Goal: Transaction & Acquisition: Book appointment/travel/reservation

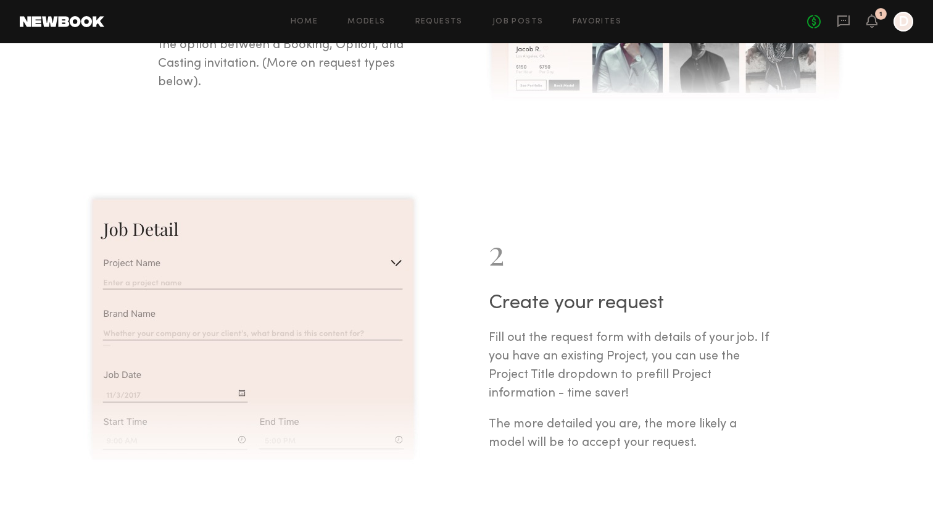
scroll to position [446, 0]
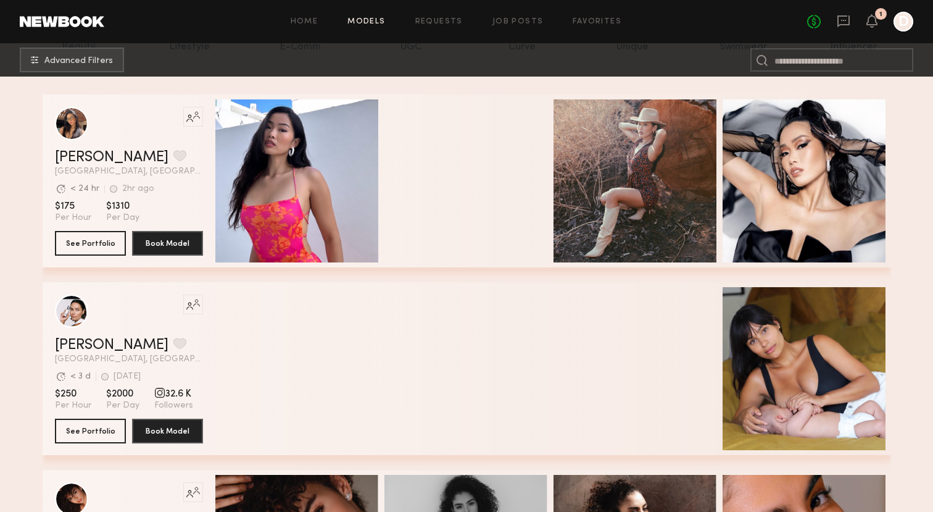
scroll to position [161, 0]
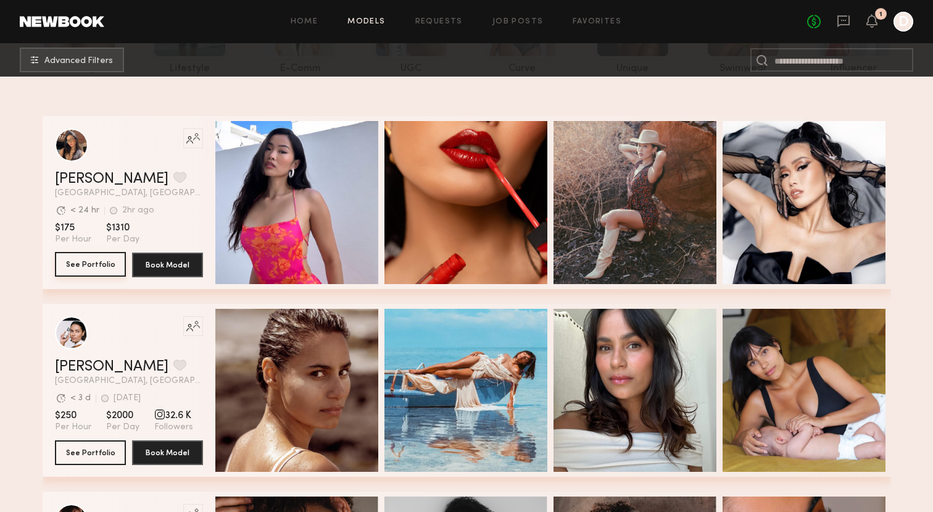
click at [68, 263] on button "See Portfolio" at bounding box center [90, 264] width 71 height 25
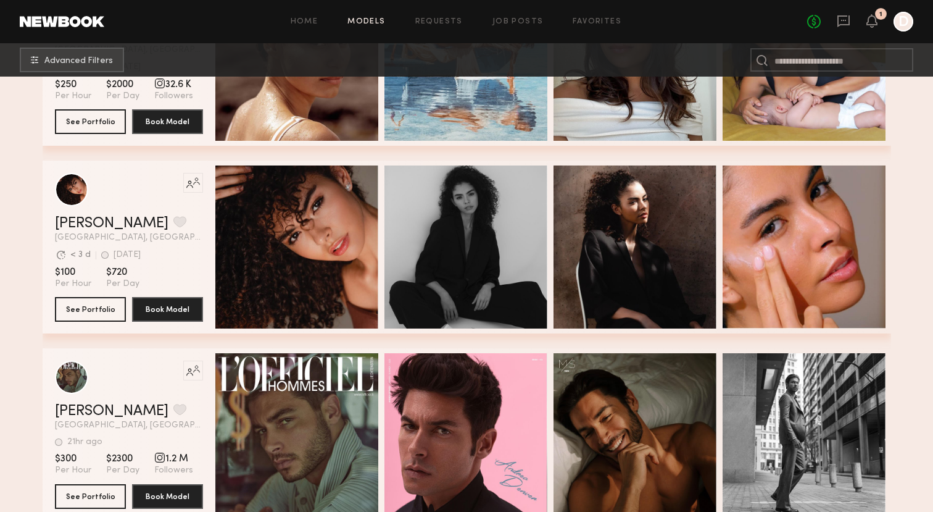
scroll to position [494, 0]
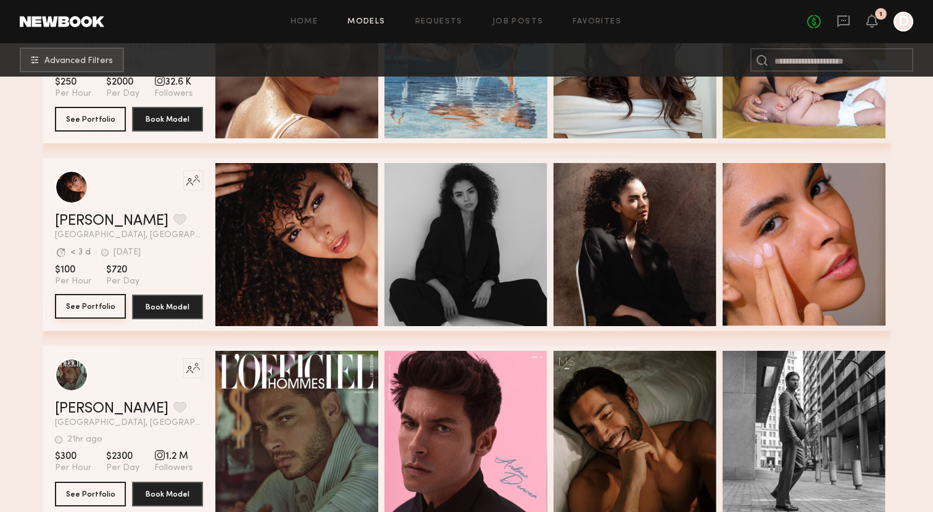
click at [93, 307] on button "See Portfolio" at bounding box center [90, 306] width 71 height 25
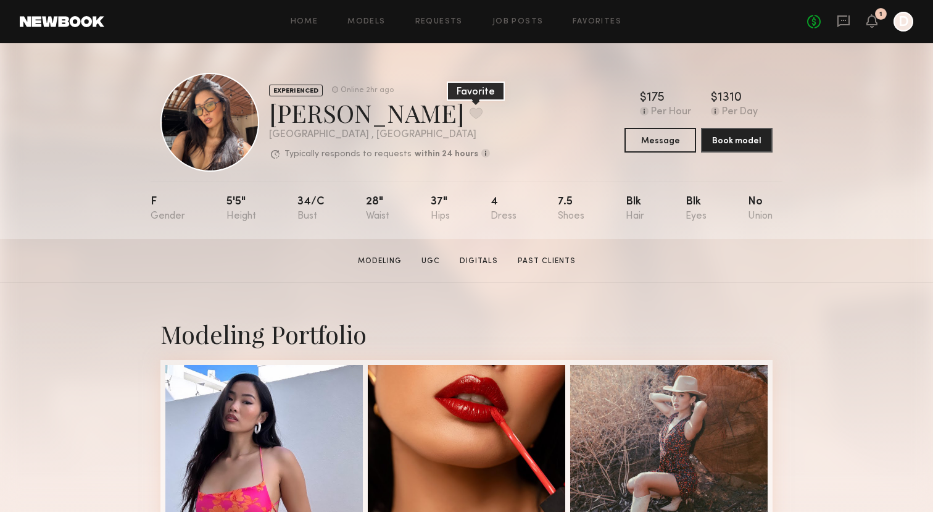
click at [470, 116] on button at bounding box center [476, 112] width 13 height 11
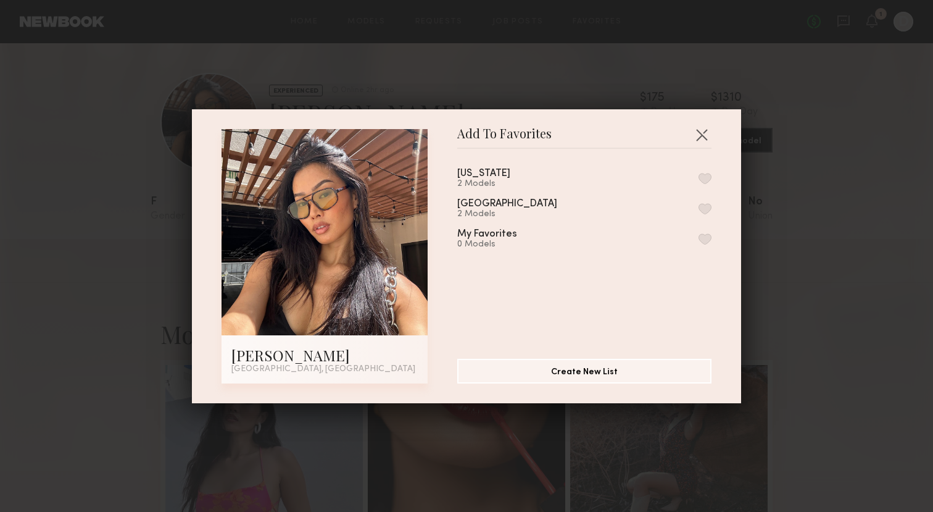
click at [554, 215] on div "Los Angeles 2 Models" at bounding box center [584, 209] width 254 height 20
click at [704, 209] on button "button" at bounding box center [705, 208] width 13 height 11
click at [705, 134] on button "button" at bounding box center [702, 135] width 20 height 20
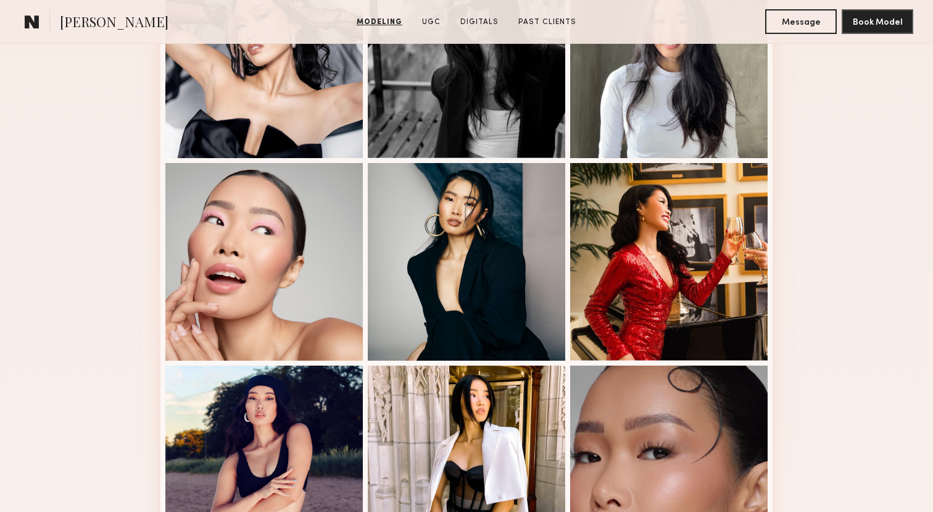
scroll to position [474, 0]
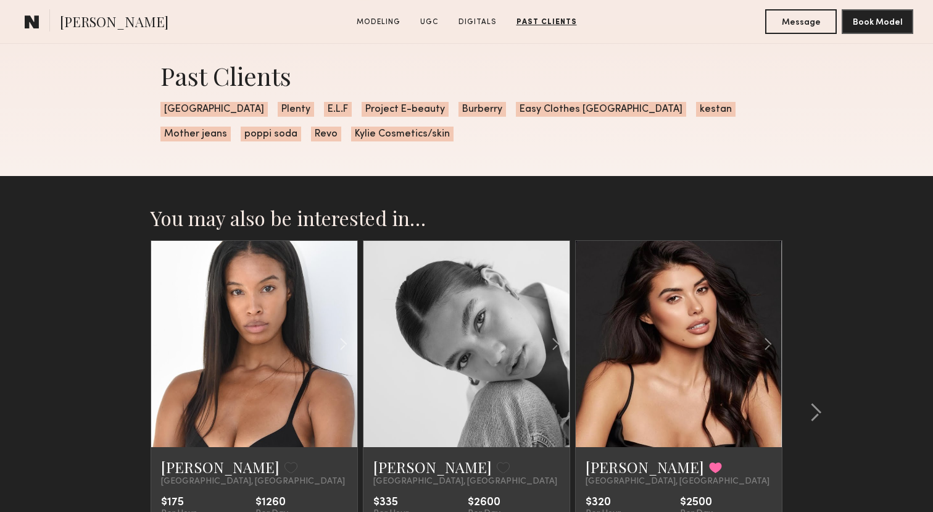
scroll to position [2665, 0]
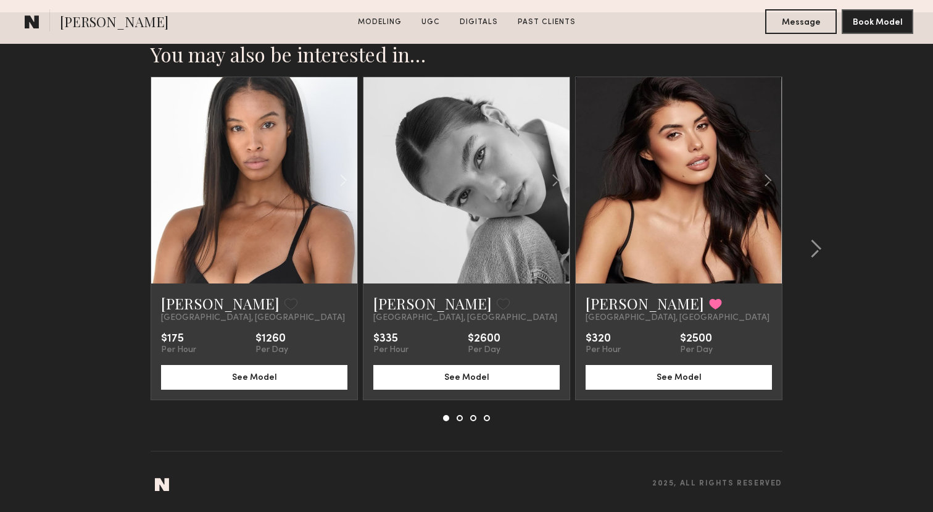
click at [256, 205] on link at bounding box center [254, 180] width 70 height 206
click at [515, 140] on div at bounding box center [536, 180] width 68 height 206
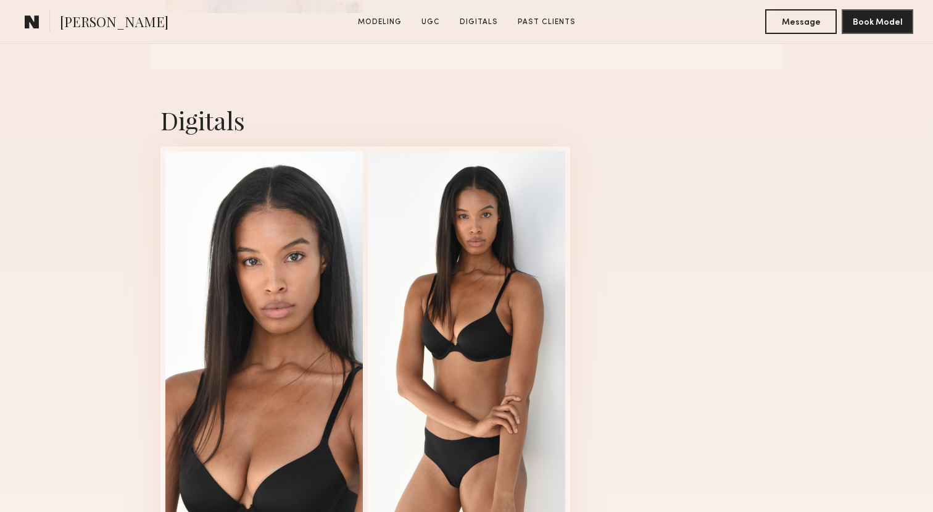
scroll to position [1402, 0]
